Goal: Task Accomplishment & Management: Complete application form

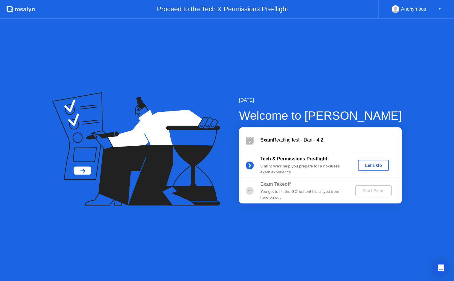
click at [373, 164] on div "Let's Go" at bounding box center [373, 165] width 26 height 5
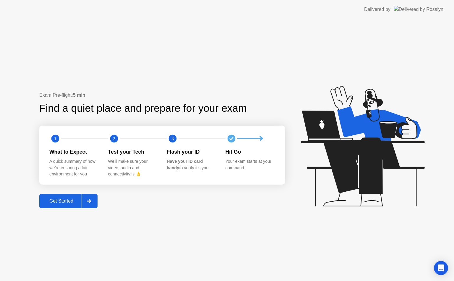
click at [63, 202] on div "Get Started" at bounding box center [61, 201] width 40 height 5
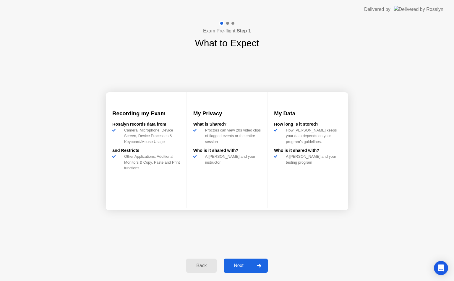
click at [262, 265] on div at bounding box center [259, 266] width 14 height 14
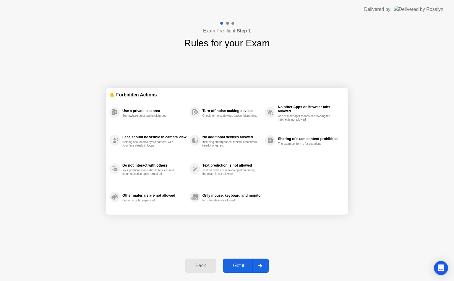
click at [260, 267] on icon at bounding box center [260, 266] width 4 height 4
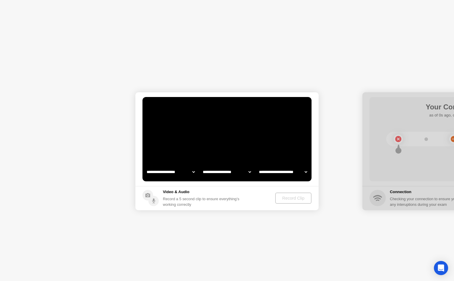
select select "**********"
select select "*******"
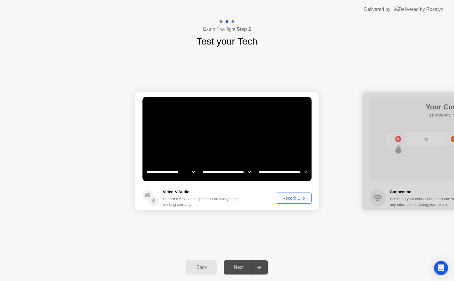
click at [260, 267] on icon at bounding box center [259, 268] width 4 height 4
click at [292, 200] on div "Record Clip" at bounding box center [294, 198] width 32 height 5
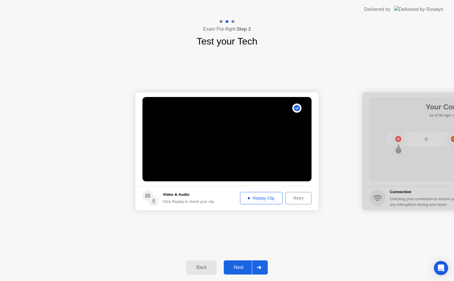
click at [258, 198] on div "Replay Clip" at bounding box center [261, 198] width 38 height 5
click at [267, 197] on div "Replay Clip" at bounding box center [261, 198] width 38 height 5
click at [260, 266] on div at bounding box center [259, 268] width 14 height 14
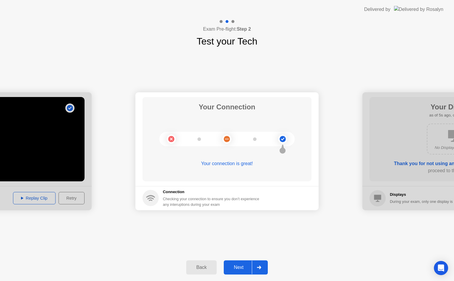
click at [260, 266] on div at bounding box center [259, 268] width 14 height 14
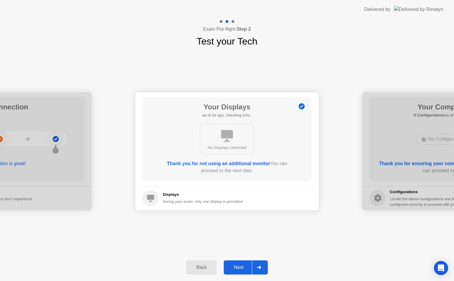
click at [260, 266] on div at bounding box center [259, 268] width 14 height 14
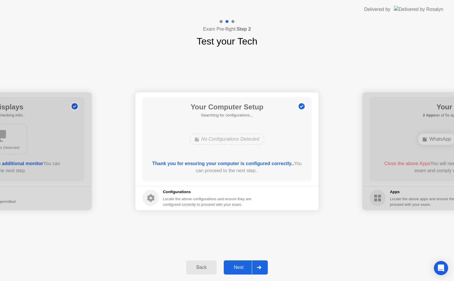
click at [260, 266] on div at bounding box center [259, 268] width 14 height 14
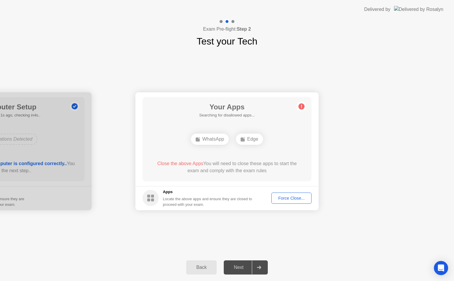
click at [284, 199] on div "Force Close..." at bounding box center [291, 198] width 36 height 5
click at [289, 197] on div "Force Close..." at bounding box center [291, 198] width 36 height 5
click at [291, 197] on div "Force Close..." at bounding box center [291, 198] width 36 height 5
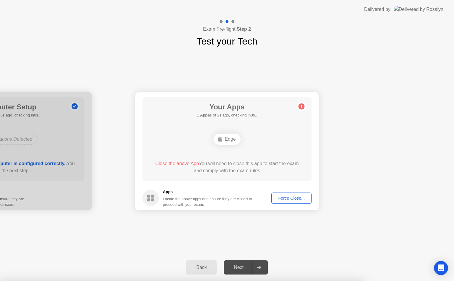
click at [291, 199] on div "Force Close..." at bounding box center [291, 198] width 36 height 5
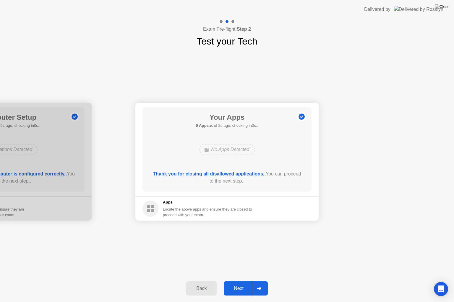
click at [262, 281] on div at bounding box center [259, 289] width 14 height 14
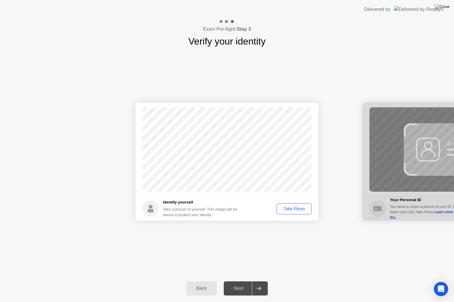
click at [293, 209] on div "Take Photo" at bounding box center [293, 209] width 31 height 5
click at [259, 281] on div at bounding box center [259, 289] width 14 height 14
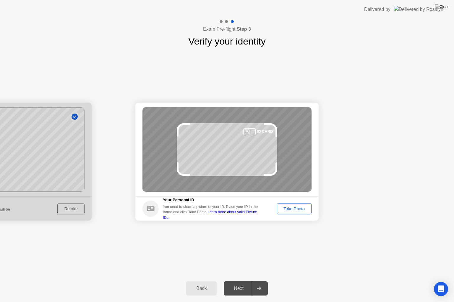
click at [207, 281] on div "Back" at bounding box center [201, 288] width 27 height 5
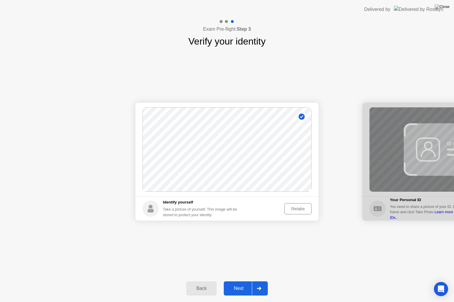
click at [298, 208] on div "Retake" at bounding box center [297, 209] width 23 height 5
click at [298, 208] on div "Take Photo" at bounding box center [293, 209] width 31 height 5
click at [259, 281] on icon at bounding box center [259, 289] width 4 height 4
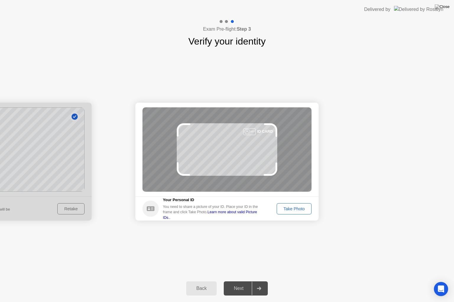
click at [299, 211] on div "Take Photo" at bounding box center [293, 209] width 31 height 5
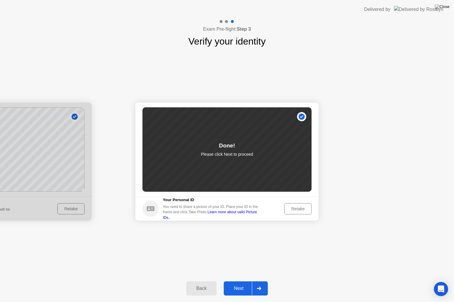
click at [298, 208] on div "Retake" at bounding box center [297, 209] width 23 height 5
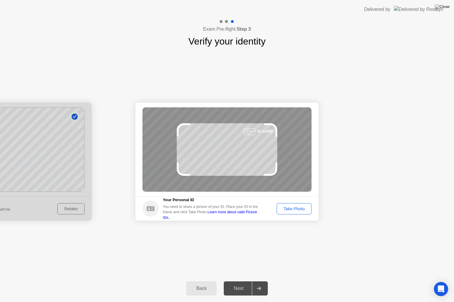
click at [298, 208] on div "Take Photo" at bounding box center [293, 209] width 31 height 5
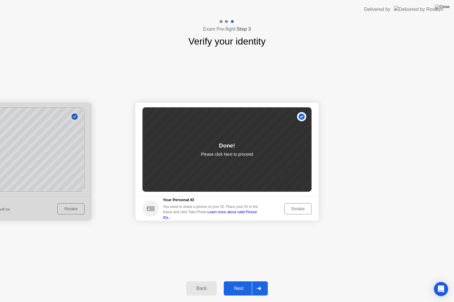
click at [298, 208] on div "Retake" at bounding box center [297, 209] width 23 height 5
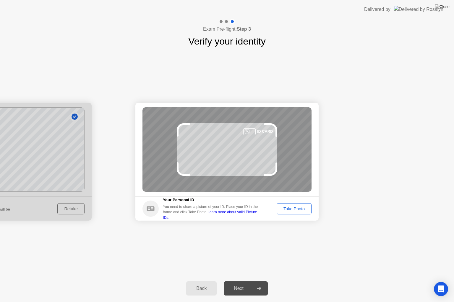
click at [298, 208] on div "Take Photo" at bounding box center [293, 209] width 31 height 5
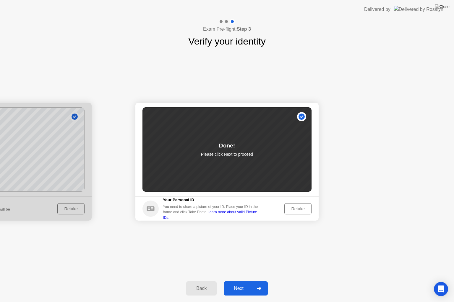
click at [261, 281] on icon at bounding box center [259, 289] width 4 height 4
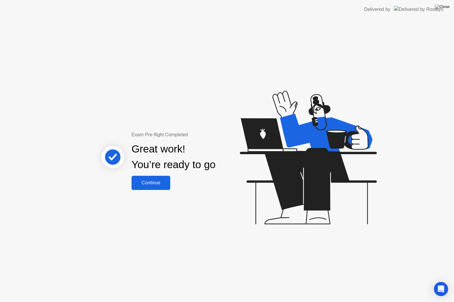
click at [153, 181] on div "Continue" at bounding box center [150, 182] width 35 height 5
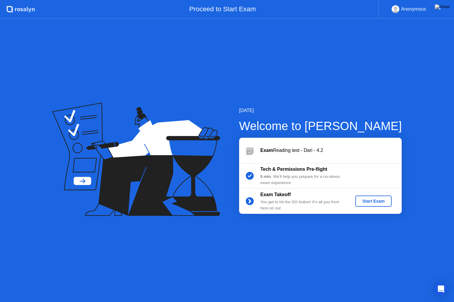
click at [369, 201] on div "Start Exam" at bounding box center [373, 201] width 32 height 5
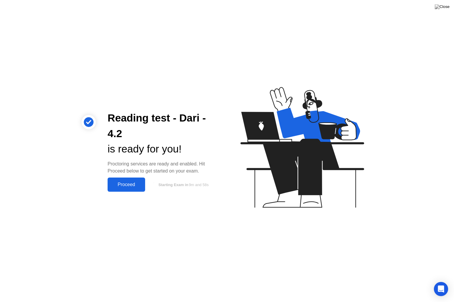
click at [120, 184] on div "Proceed" at bounding box center [126, 184] width 34 height 5
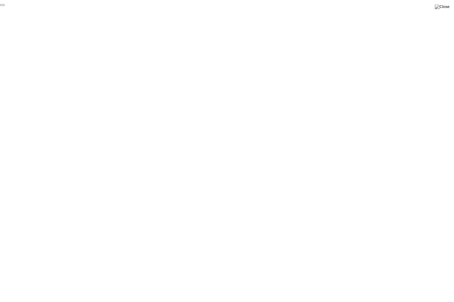
click div "End Proctoring Session"
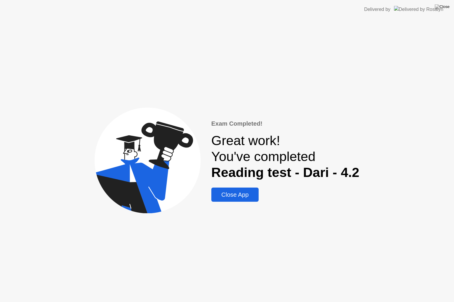
click at [247, 194] on div "Close App" at bounding box center [235, 195] width 44 height 7
